Goal: Information Seeking & Learning: Learn about a topic

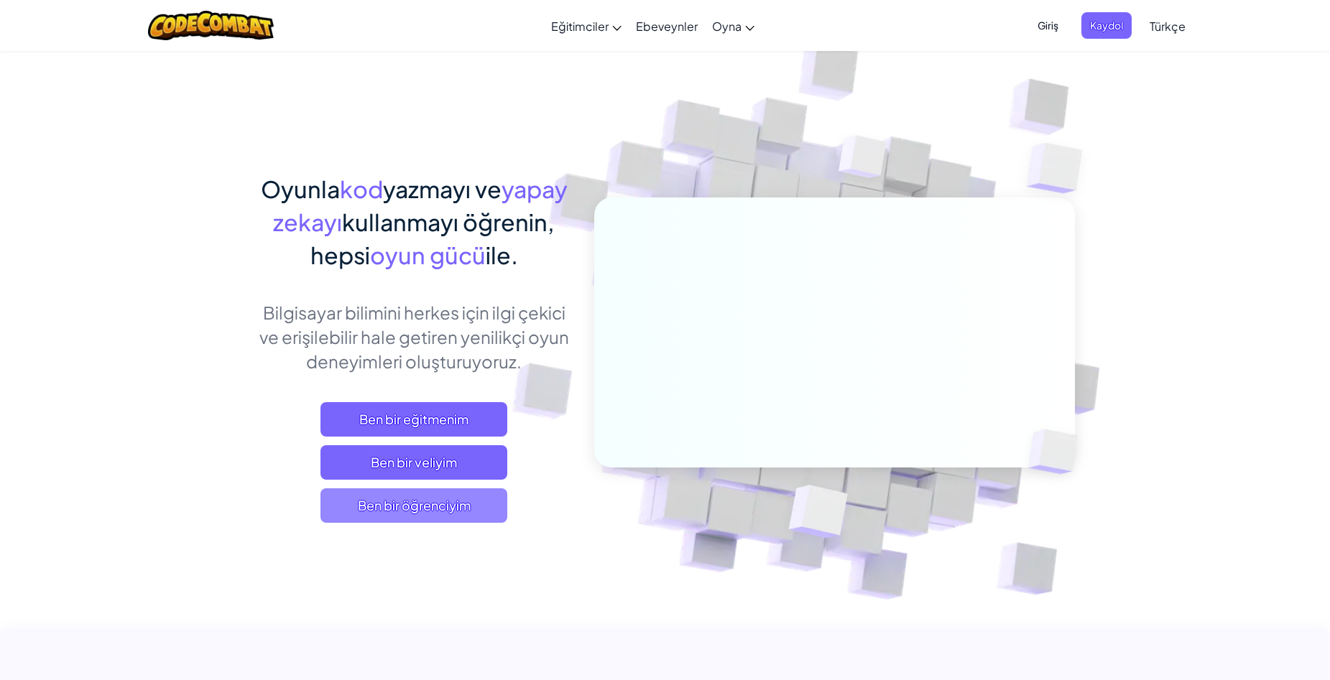
click at [444, 511] on span "Ben bir öğrenciyim" at bounding box center [413, 505] width 187 height 34
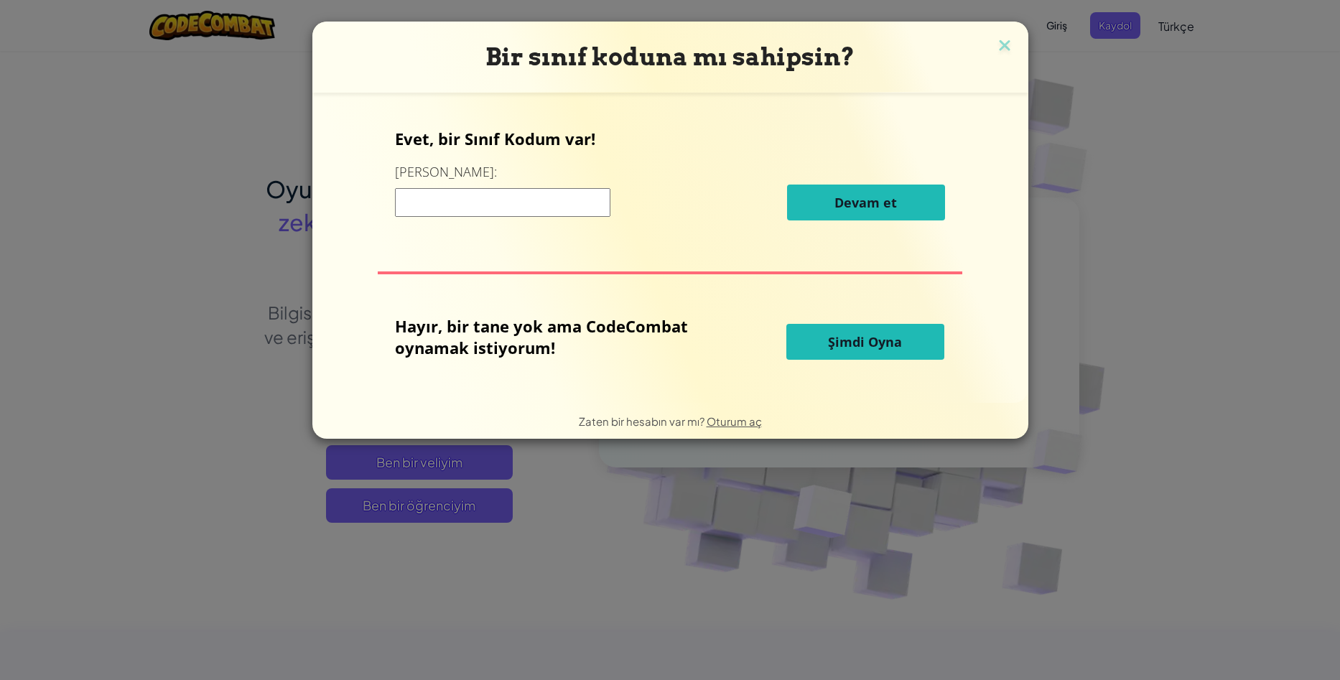
click at [1006, 34] on div "Bir sınıf koduna mı sahipsin?" at bounding box center [670, 57] width 716 height 71
click at [1006, 38] on img at bounding box center [1005, 47] width 19 height 22
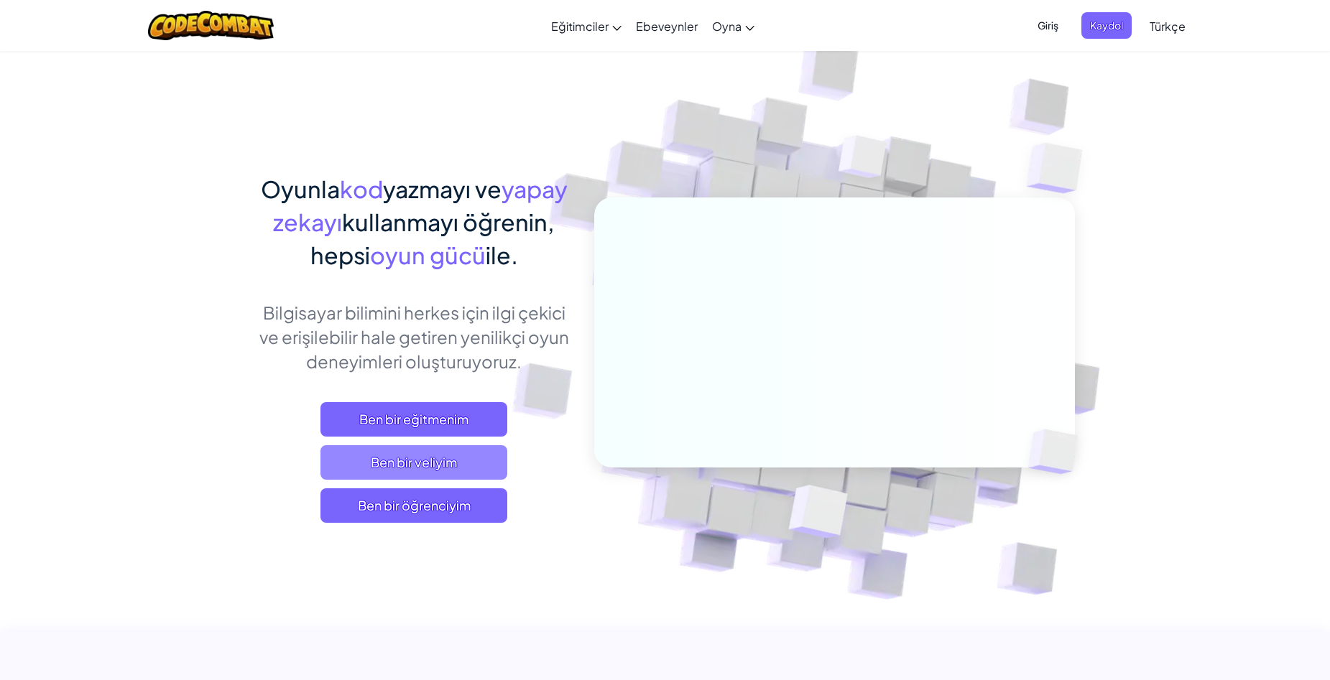
click at [473, 450] on span "Ben bir veliyim" at bounding box center [413, 462] width 187 height 34
